Goal: Task Accomplishment & Management: Manage account settings

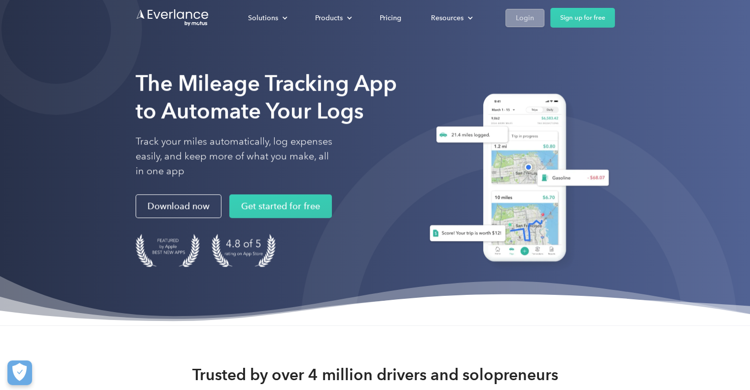
click at [517, 16] on div "Login" at bounding box center [525, 18] width 18 height 12
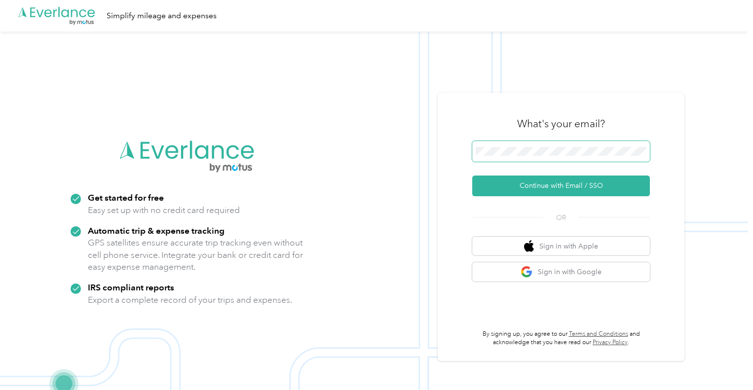
click at [557, 156] on span at bounding box center [561, 151] width 178 height 21
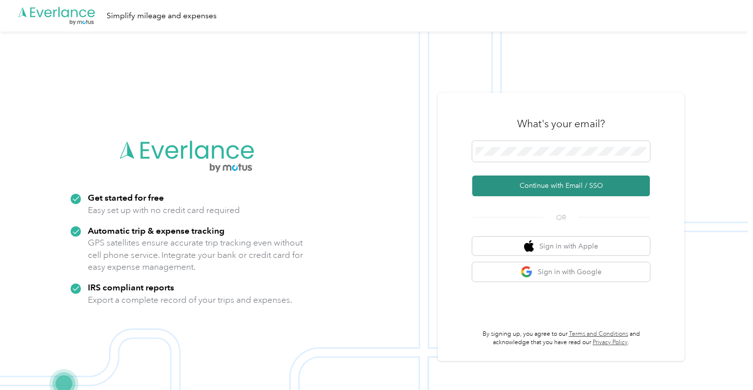
click at [571, 184] on button "Continue with Email / SSO" at bounding box center [561, 186] width 178 height 21
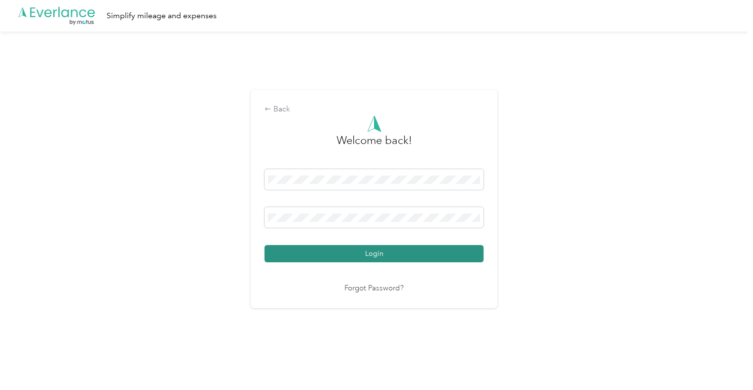
click at [373, 252] on button "Login" at bounding box center [373, 253] width 219 height 17
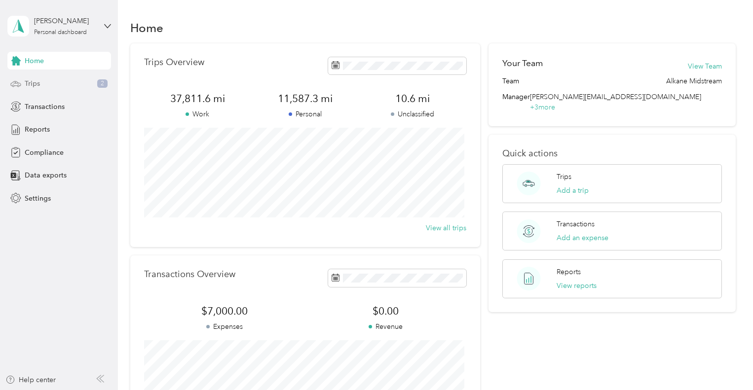
click at [46, 83] on div "Trips 2" at bounding box center [59, 84] width 104 height 18
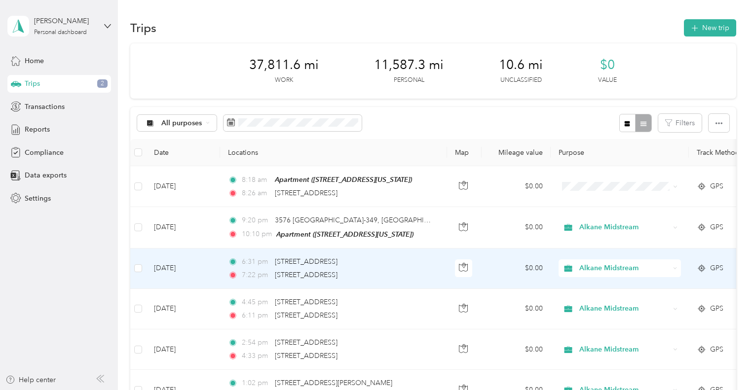
scroll to position [49, 0]
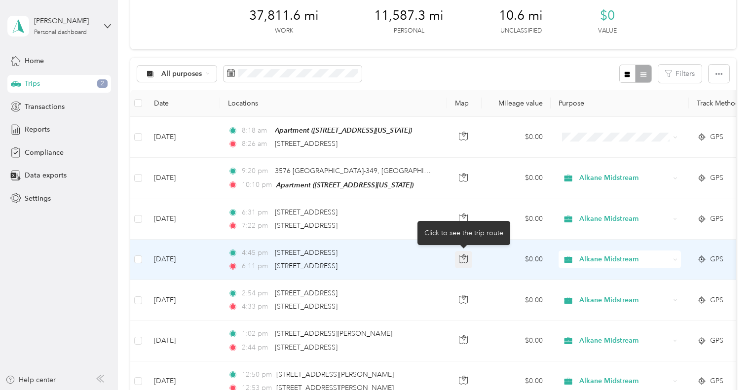
click at [466, 261] on icon "button" at bounding box center [463, 259] width 9 height 9
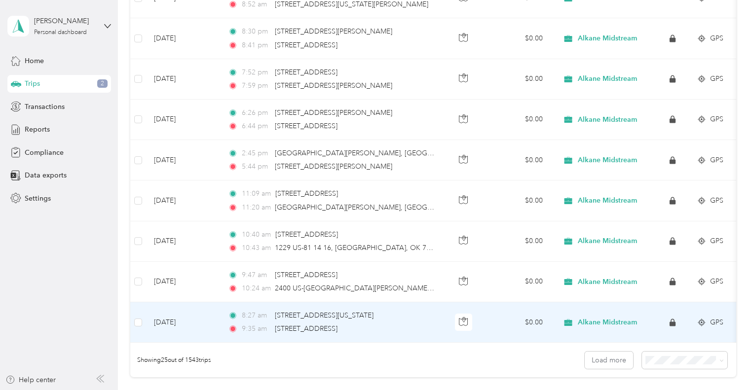
scroll to position [937, 0]
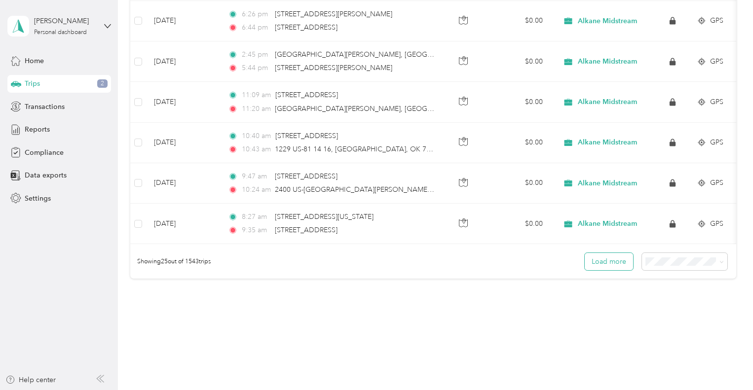
click at [616, 270] on button "Load more" at bounding box center [609, 261] width 48 height 17
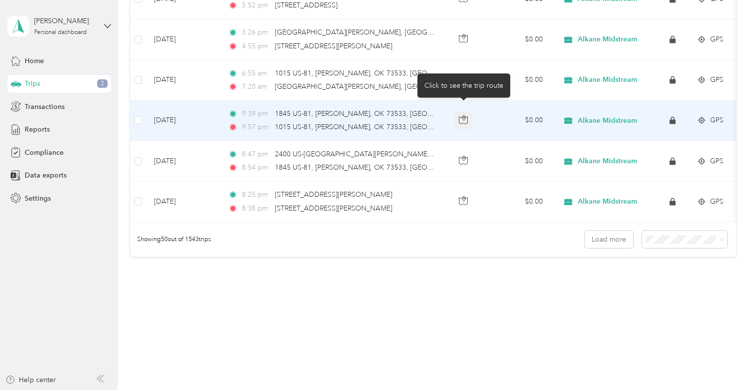
scroll to position [1978, 0]
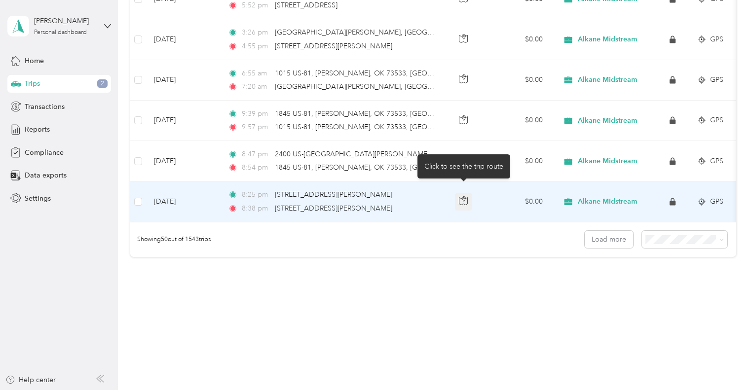
click at [468, 196] on button "button" at bounding box center [464, 202] width 18 height 18
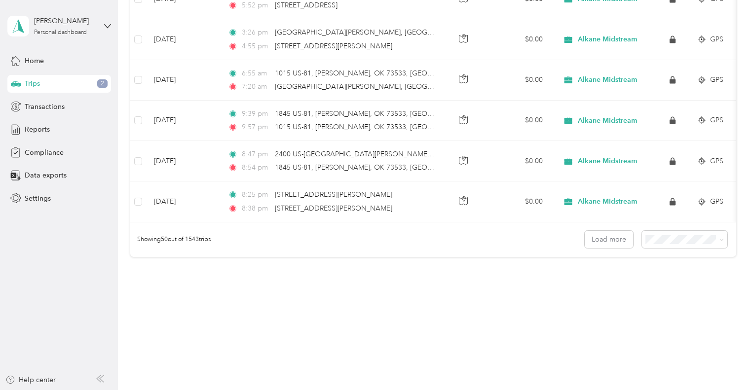
click at [614, 238] on button "Load more" at bounding box center [609, 239] width 48 height 17
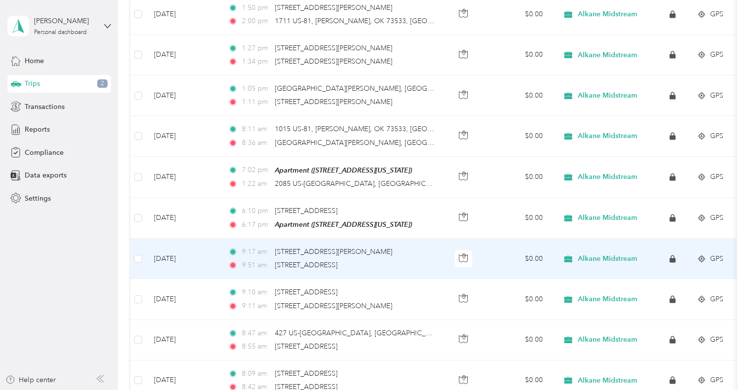
scroll to position [2319, 0]
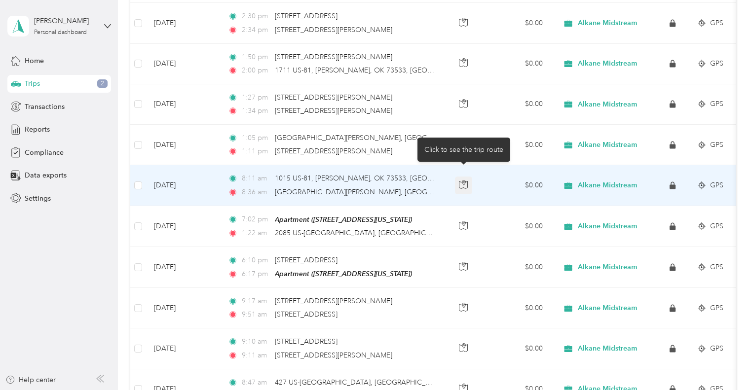
click at [460, 180] on icon "button" at bounding box center [463, 184] width 9 height 9
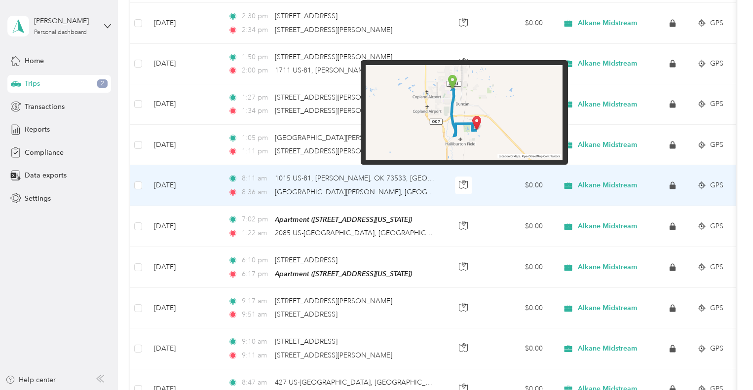
click at [470, 130] on img at bounding box center [464, 112] width 197 height 95
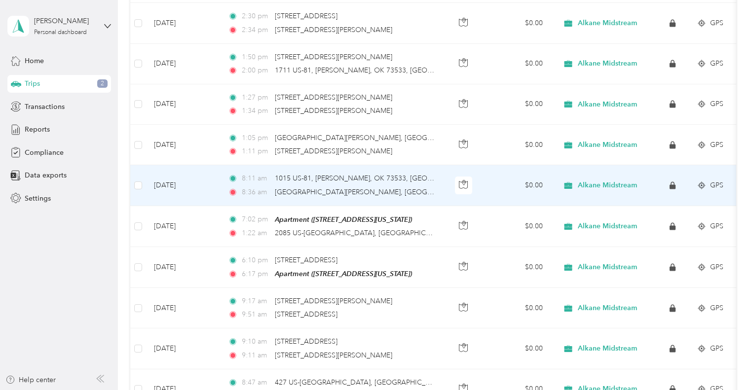
click at [398, 187] on div "8:[STREET_ADDRESS][PERSON_NAME]" at bounding box center [331, 192] width 207 height 11
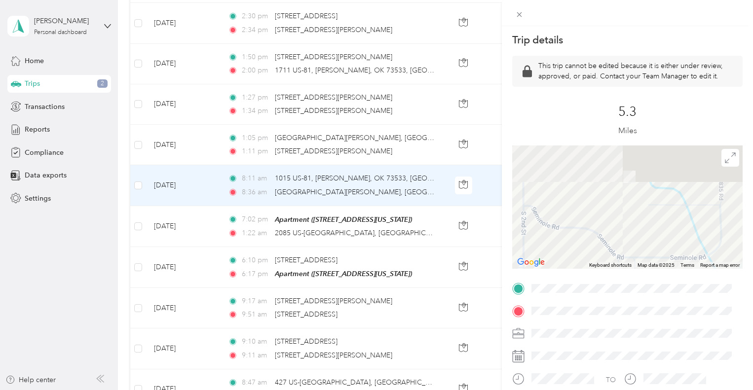
click at [618, 290] on div "Trip details This trip cannot be edited because it is either under review, appr…" at bounding box center [627, 277] width 230 height 488
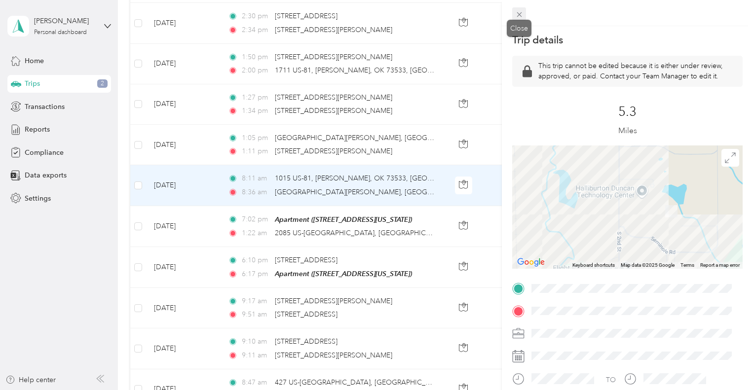
click at [516, 14] on icon at bounding box center [519, 14] width 8 height 8
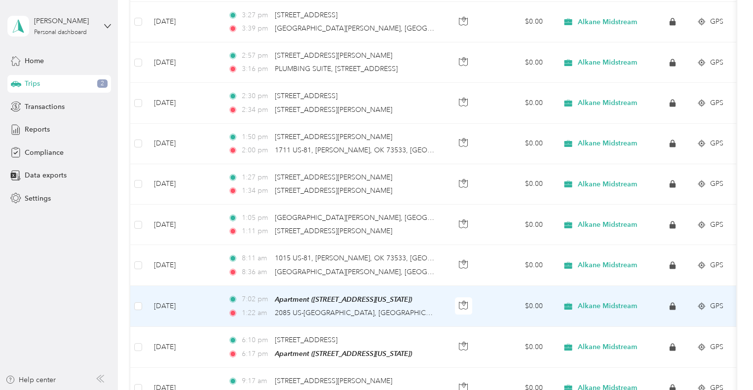
scroll to position [2269, 0]
